Goal: Go to known website: Access a specific website the user already knows

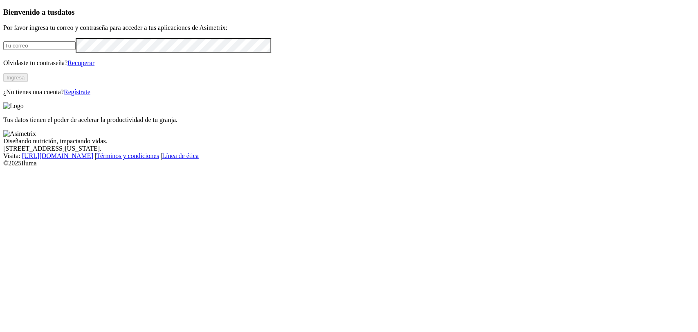
type input "eider.pena@contegral.co"
click at [28, 82] on button "Ingresa" at bounding box center [15, 77] width 25 height 9
